Goal: Transaction & Acquisition: Purchase product/service

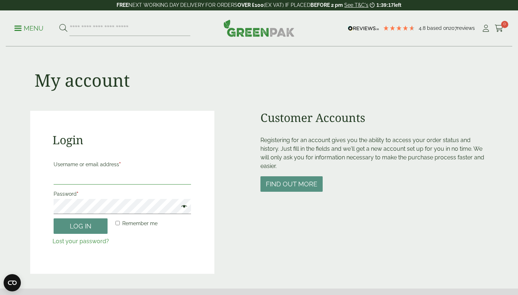
type input "**********"
click at [81, 225] on button "Log in" at bounding box center [81, 225] width 54 height 15
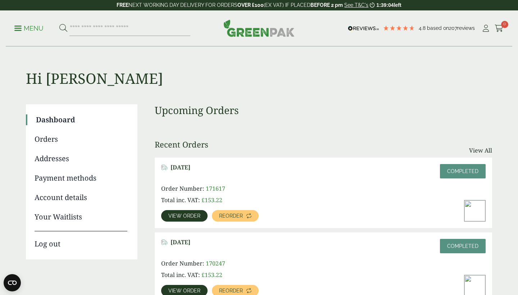
click at [192, 213] on span "View order" at bounding box center [184, 215] width 32 height 5
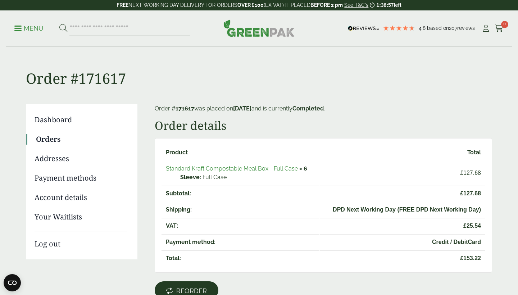
click at [194, 293] on span "Reorder" at bounding box center [191, 291] width 31 height 8
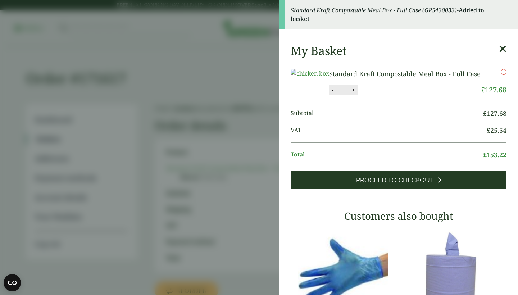
click at [417, 184] on span "Proceed to Checkout" at bounding box center [395, 180] width 78 height 8
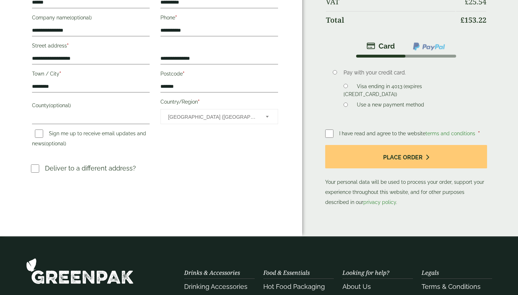
scroll to position [169, 0]
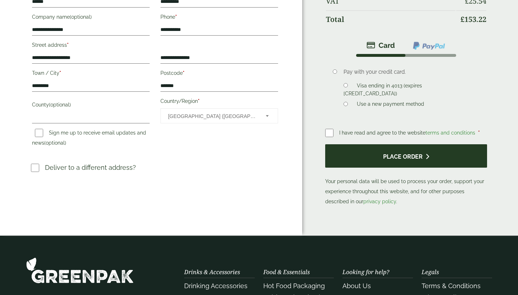
click at [357, 156] on button "Place order" at bounding box center [406, 155] width 162 height 23
